Goal: Use online tool/utility

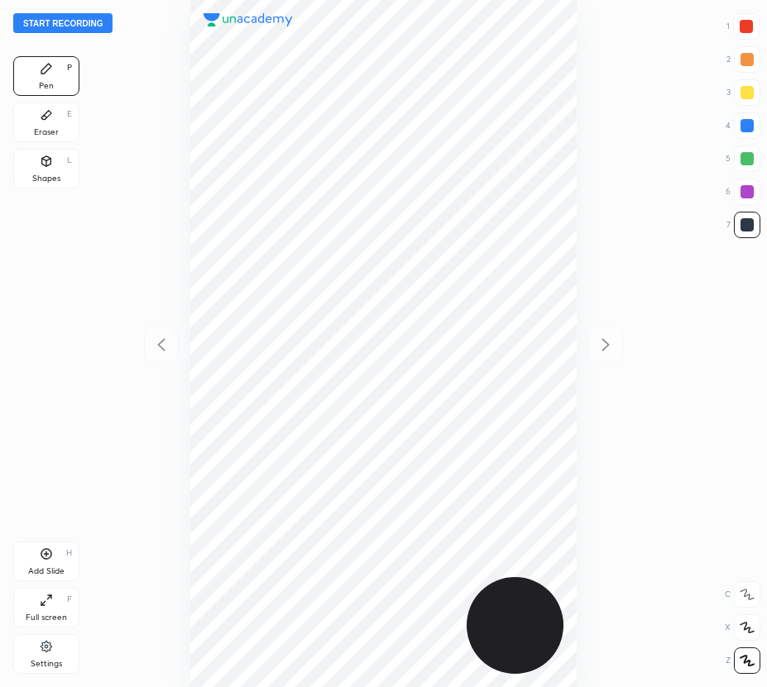
scroll to position [687, 502]
drag, startPoint x: 660, startPoint y: 46, endPoint x: 179, endPoint y: 132, distance: 488.0
click at [179, 132] on div at bounding box center [383, 343] width 502 height 687
drag, startPoint x: 187, startPoint y: 136, endPoint x: 126, endPoint y: 155, distance: 63.9
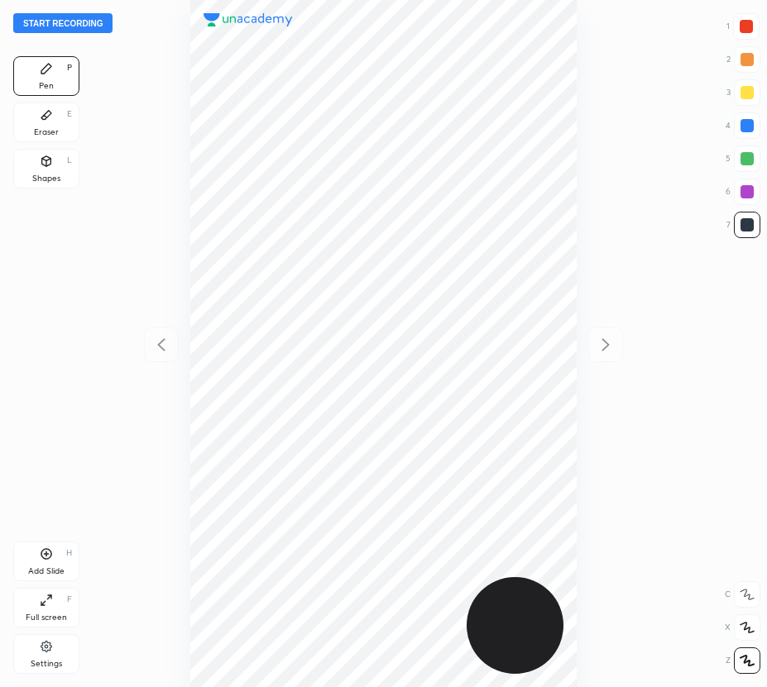
click at [125, 155] on div "Start recording 1 2 3 4 5 6 7 R O A L C X Z Erase all C X Z Pen P Eraser E Shap…" at bounding box center [383, 343] width 767 height 687
click at [70, 128] on div "Eraser E" at bounding box center [46, 123] width 66 height 40
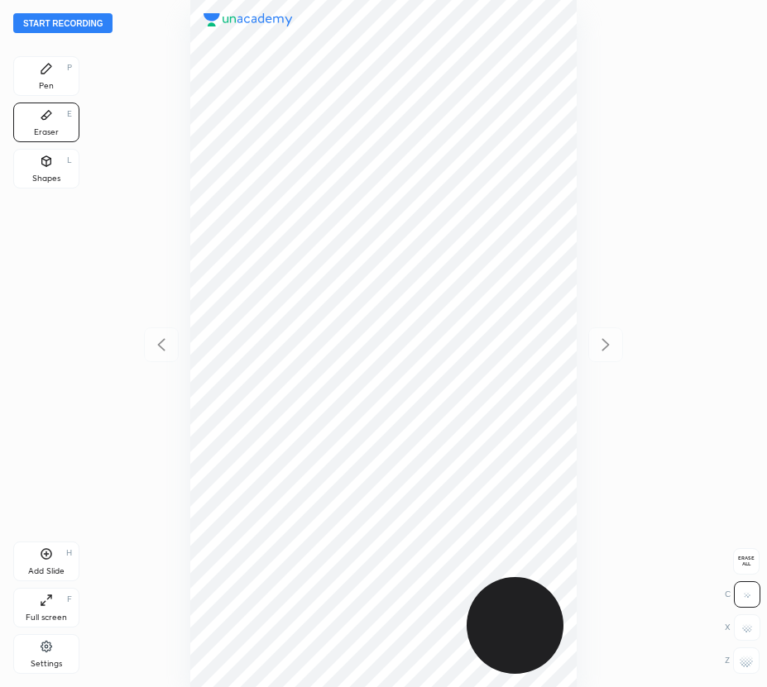
drag, startPoint x: 752, startPoint y: 571, endPoint x: 739, endPoint y: 572, distance: 13.3
click at [749, 571] on div "Erase all" at bounding box center [746, 561] width 26 height 26
drag, startPoint x: 52, startPoint y: 78, endPoint x: 71, endPoint y: 87, distance: 21.1
click at [52, 82] on div "Pen P" at bounding box center [46, 76] width 66 height 40
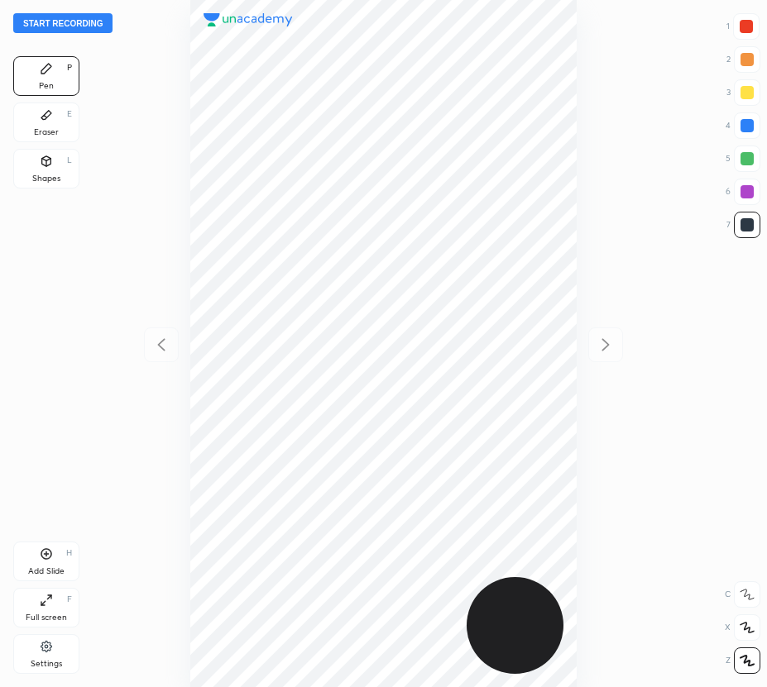
scroll to position [687, 502]
drag, startPoint x: 48, startPoint y: 136, endPoint x: 179, endPoint y: 197, distance: 145.0
click at [57, 137] on div "Eraser E" at bounding box center [46, 123] width 66 height 40
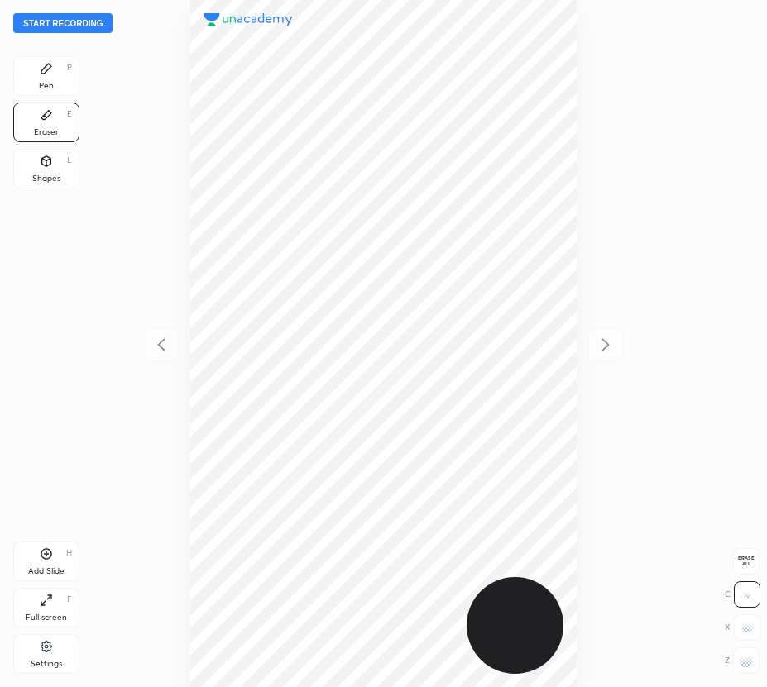
click at [46, 89] on div "Pen" at bounding box center [46, 86] width 15 height 8
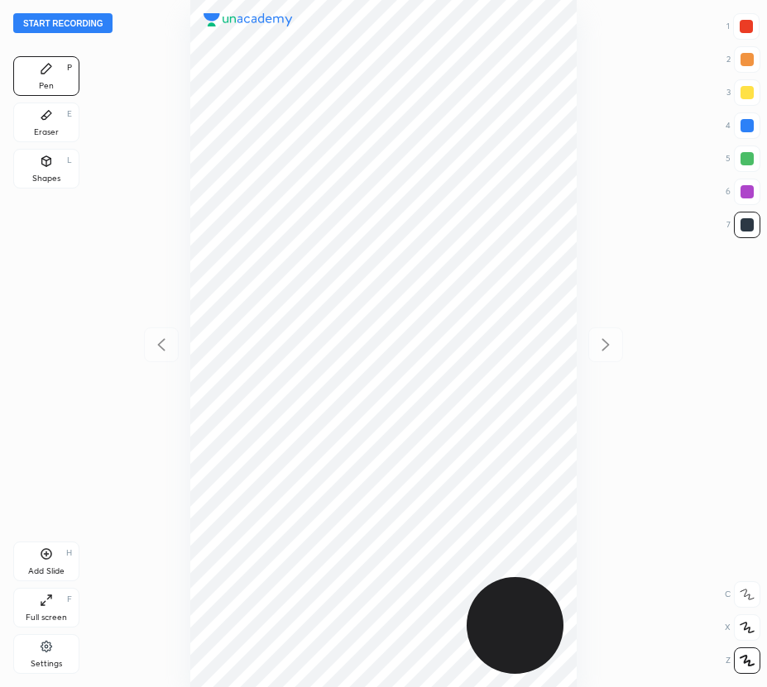
drag, startPoint x: 45, startPoint y: 555, endPoint x: 36, endPoint y: 571, distance: 17.8
click at [45, 556] on icon at bounding box center [46, 554] width 13 height 13
